Goal: Transaction & Acquisition: Obtain resource

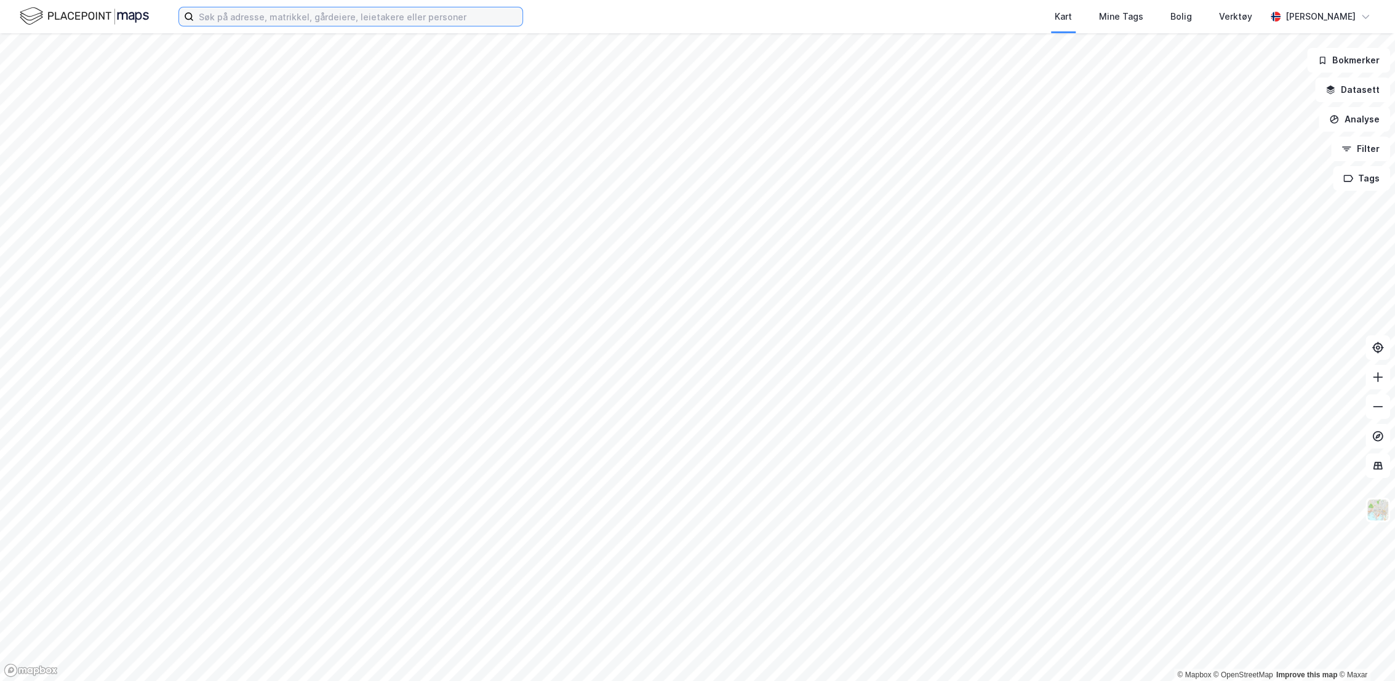
click at [414, 15] on input at bounding box center [358, 16] width 329 height 18
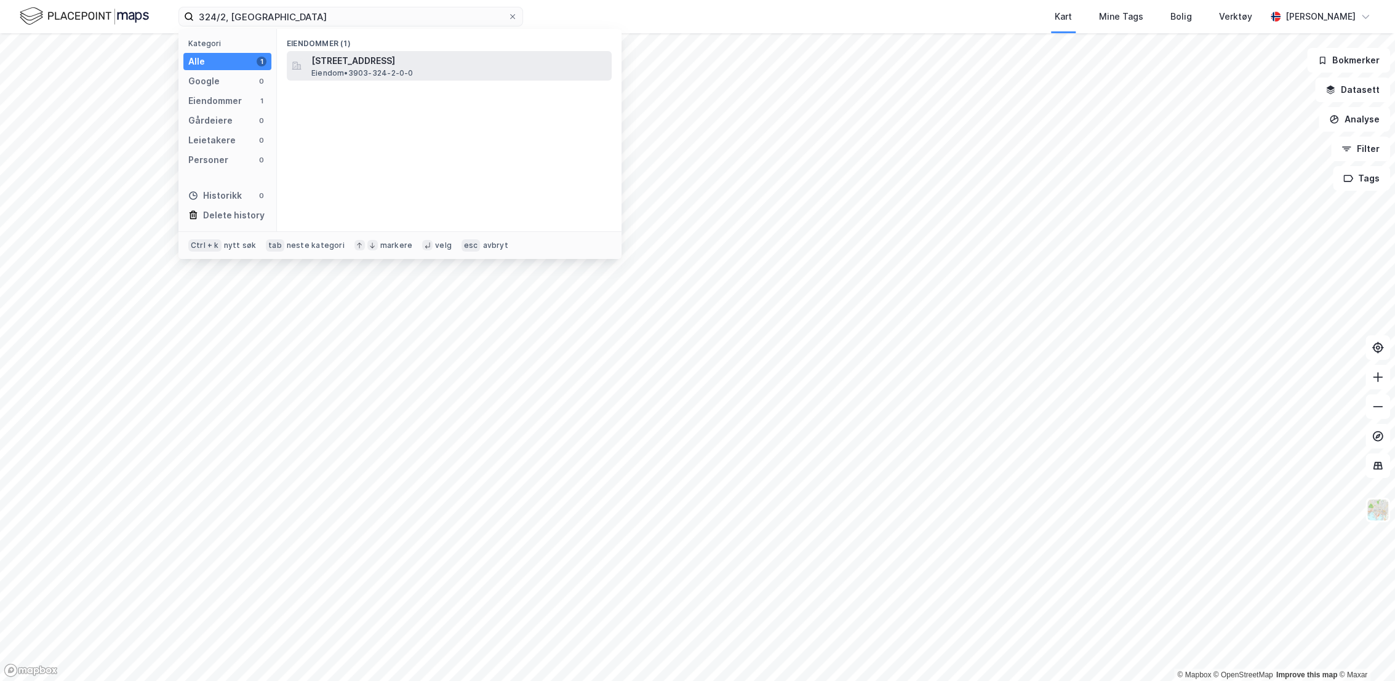
click at [412, 65] on span "[STREET_ADDRESS]" at bounding box center [458, 61] width 295 height 15
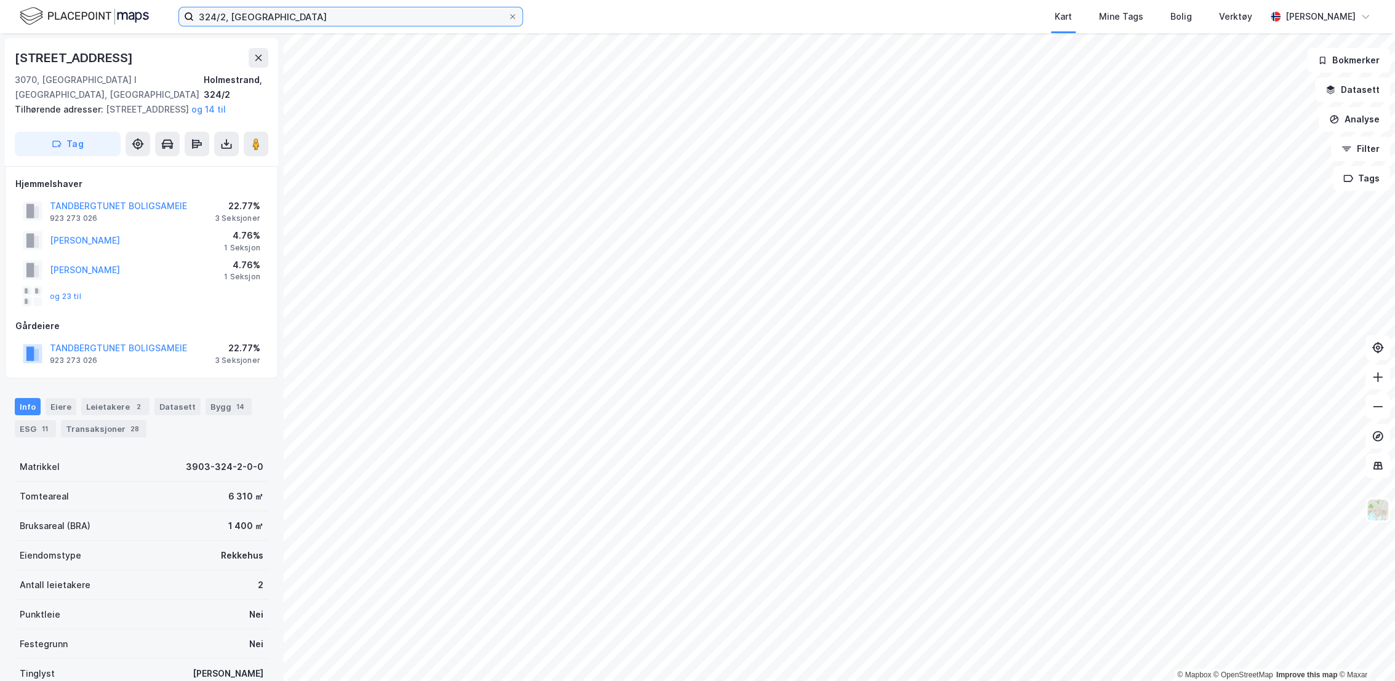
click at [224, 20] on input "324/2, [GEOGRAPHIC_DATA]" at bounding box center [351, 16] width 314 height 18
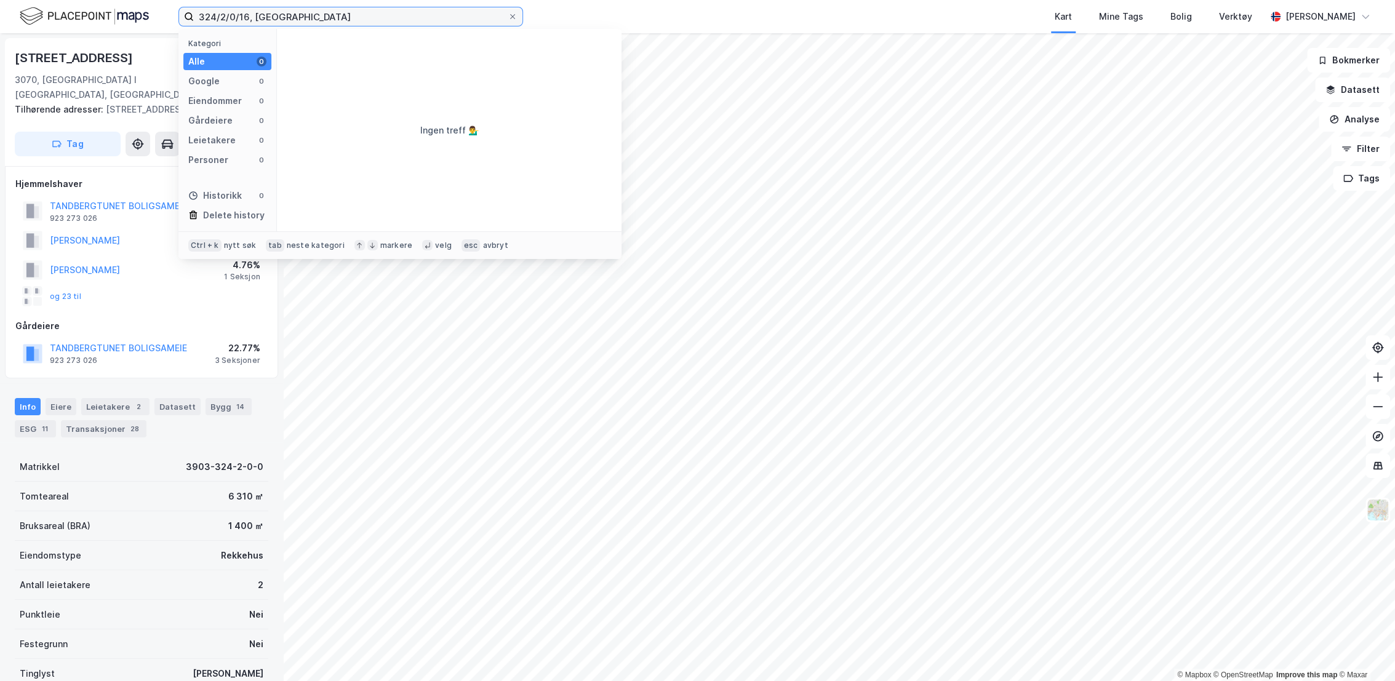
type input "324/2/0/16, [GEOGRAPHIC_DATA]"
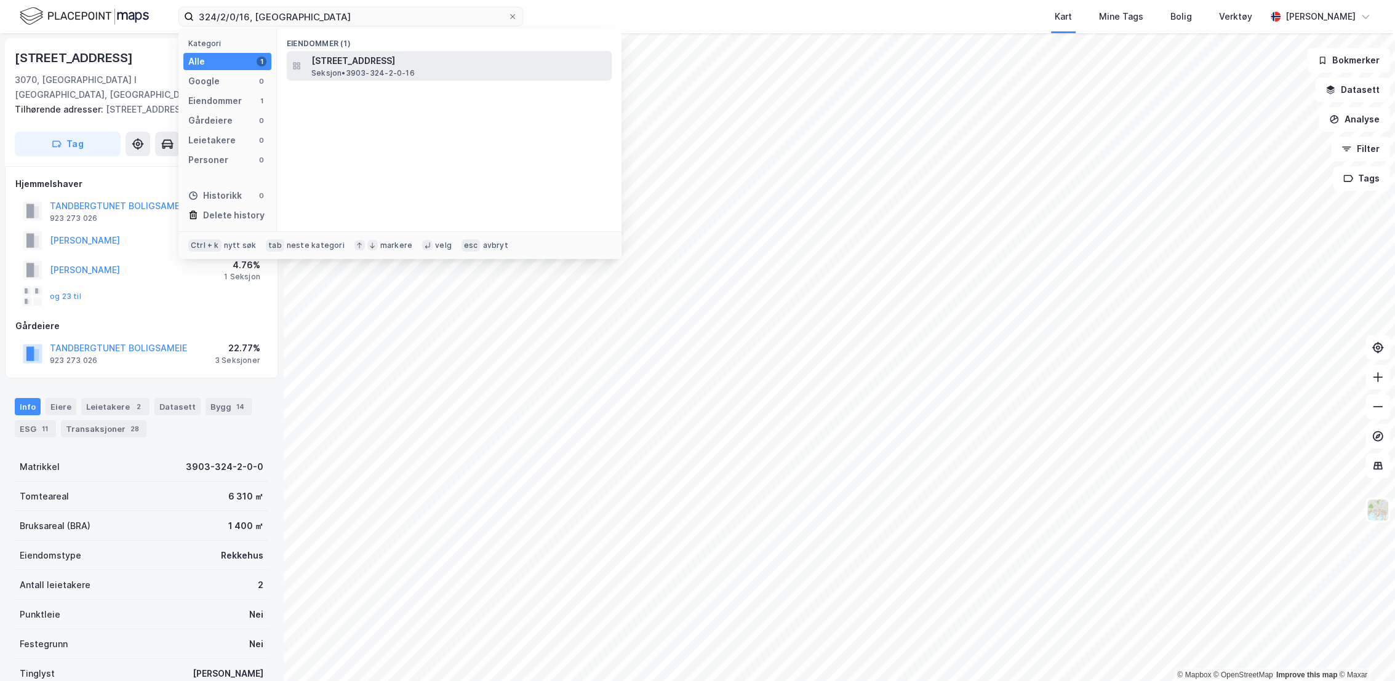
click at [468, 65] on span "[STREET_ADDRESS]" at bounding box center [458, 61] width 295 height 15
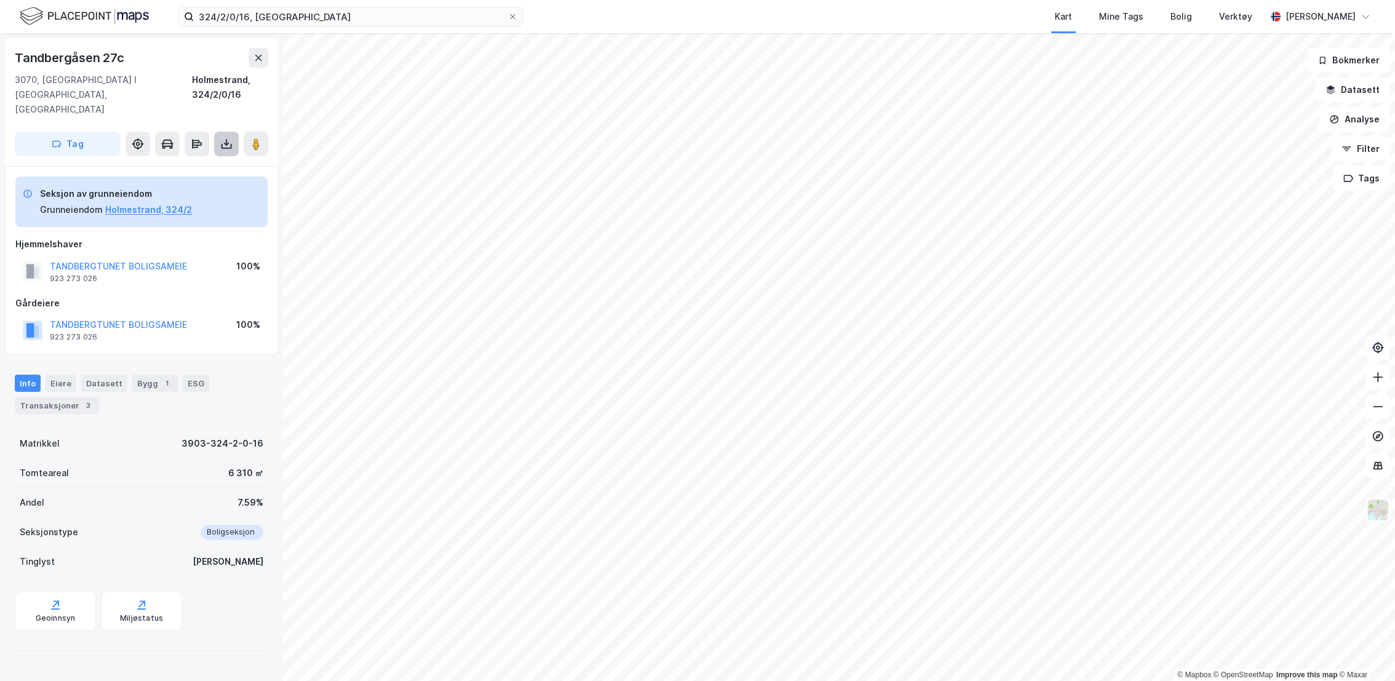
click at [219, 132] on button at bounding box center [226, 144] width 25 height 25
click at [209, 159] on div "Last ned grunnbok" at bounding box center [173, 169] width 131 height 20
